Goal: Complete application form

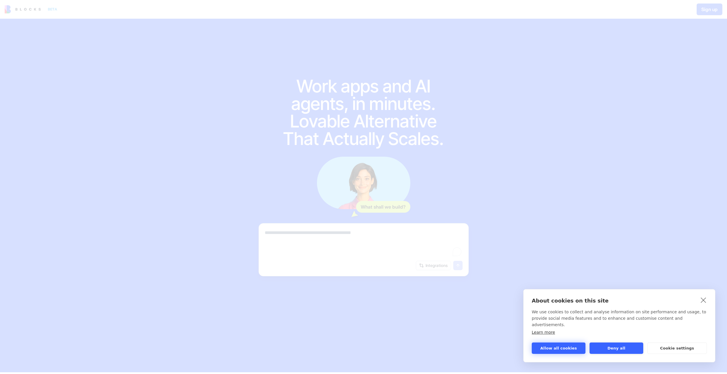
click at [554, 348] on button "Allow all cookies" at bounding box center [559, 348] width 54 height 11
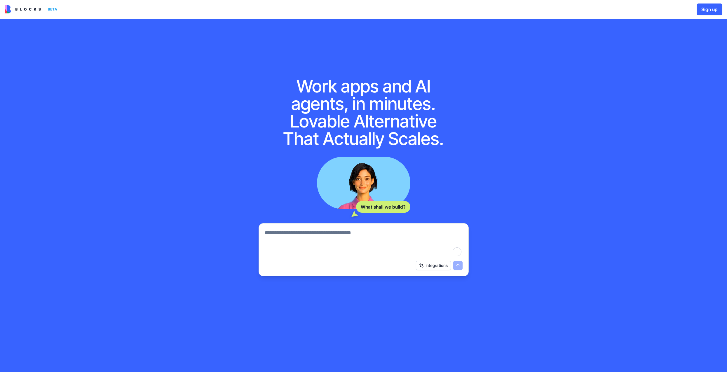
click at [342, 246] on textarea "To enrich screen reader interactions, please activate Accessibility in Grammarl…" at bounding box center [364, 243] width 198 height 28
type textarea "**********"
click at [463, 269] on div "Integrations" at bounding box center [363, 266] width 205 height 16
click at [459, 267] on button "submit" at bounding box center [457, 265] width 9 height 9
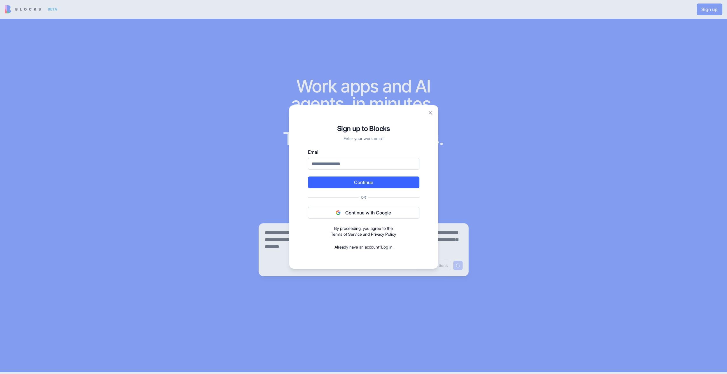
click at [278, 184] on div at bounding box center [363, 187] width 727 height 374
